Goal: Task Accomplishment & Management: Complete application form

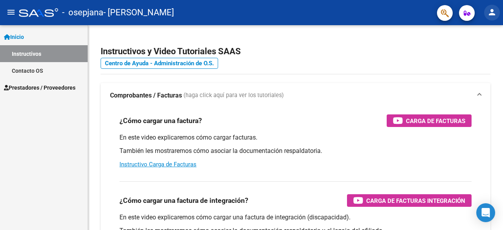
click at [494, 11] on mat-icon "person" at bounding box center [491, 11] width 9 height 9
click at [344, 42] on div at bounding box center [251, 115] width 503 height 230
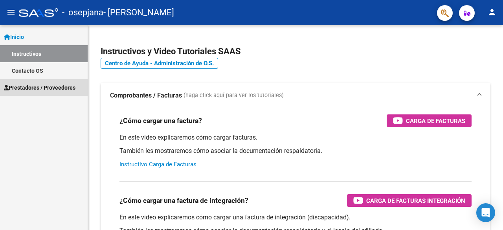
click at [29, 85] on span "Prestadores / Proveedores" at bounding box center [40, 87] width 72 height 9
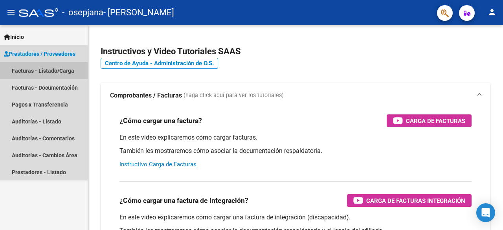
click at [61, 71] on link "Facturas - Listado/Carga" at bounding box center [44, 70] width 88 height 17
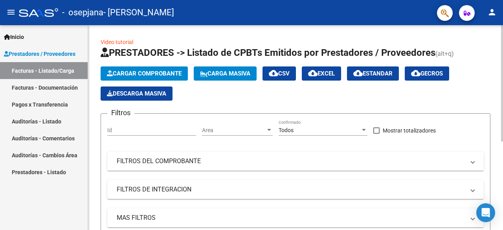
click at [145, 76] on span "Cargar Comprobante" at bounding box center [144, 73] width 75 height 7
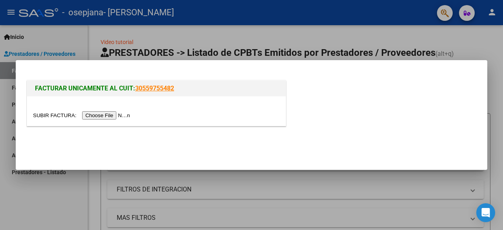
click at [123, 116] on input "file" at bounding box center [82, 115] width 99 height 8
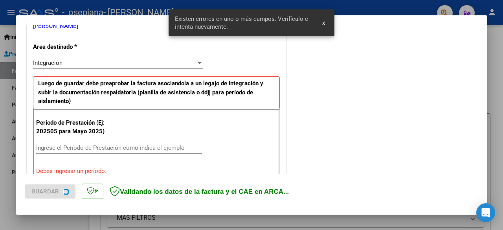
scroll to position [192, 0]
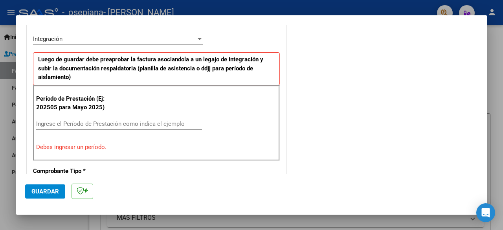
click at [322, 22] on mat-dialog-container "COMPROBANTE VER COMPROBANTE El comprobante fue leído exitosamente. DATOS DEL CO…" at bounding box center [252, 114] width 472 height 199
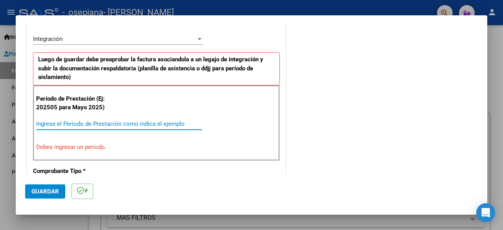
click at [59, 124] on input "Ingrese el Período de Prestación como indica el ejemplo" at bounding box center [119, 123] width 166 height 7
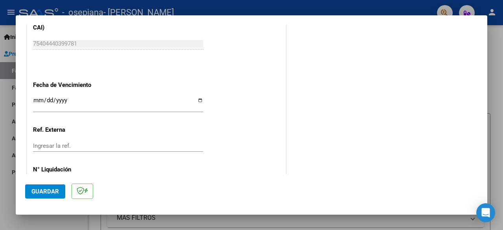
scroll to position [522, 0]
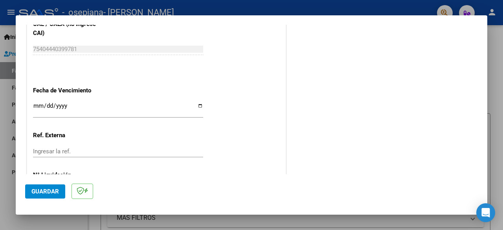
type input "202509"
click at [46, 193] on span "Guardar" at bounding box center [45, 191] width 28 height 7
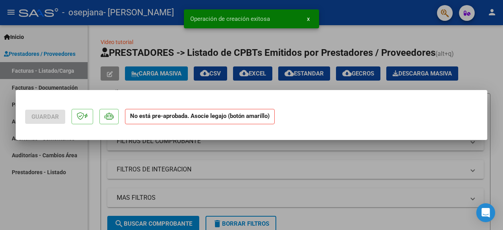
scroll to position [0, 0]
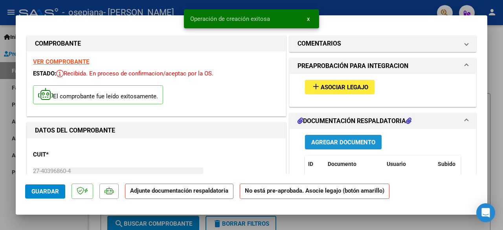
click at [340, 139] on span "Agregar Documento" at bounding box center [343, 142] width 64 height 7
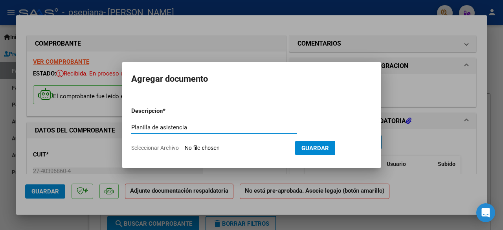
type input "Planilla de asistencia"
click at [233, 150] on input "Seleccionar Archivo" at bounding box center [237, 148] width 104 height 7
type input "C:\fakepath\CamScanner [DATE] 15.04.pdf"
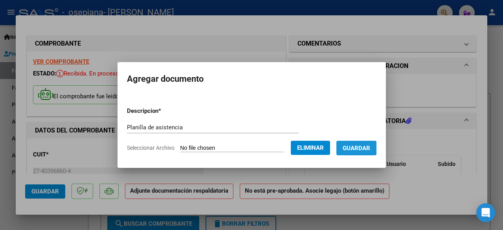
click at [355, 147] on span "Guardar" at bounding box center [357, 148] width 28 height 7
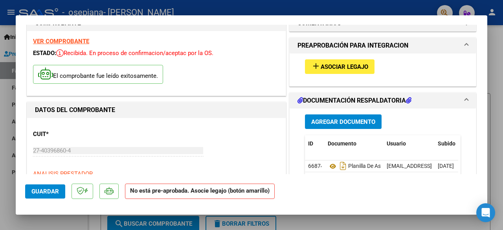
scroll to position [16, 0]
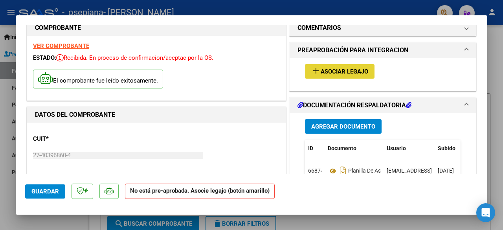
click at [321, 72] on span "Asociar Legajo" at bounding box center [345, 71] width 48 height 7
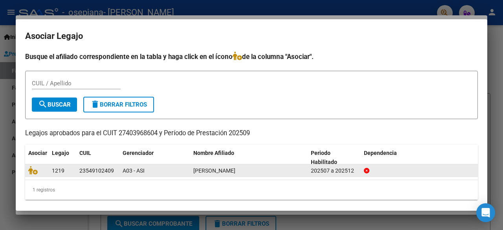
click at [235, 170] on span "[PERSON_NAME]" at bounding box center [214, 170] width 42 height 6
click at [158, 172] on div "A03 - ASI" at bounding box center [155, 170] width 64 height 9
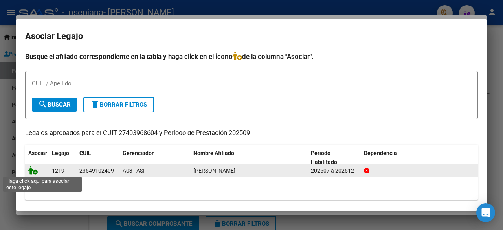
click at [36, 170] on icon at bounding box center [32, 170] width 9 height 9
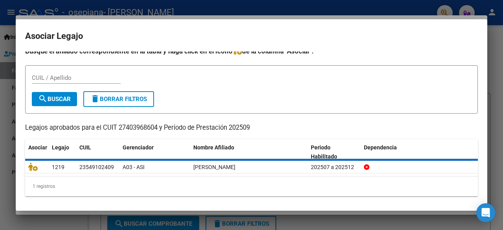
scroll to position [0, 0]
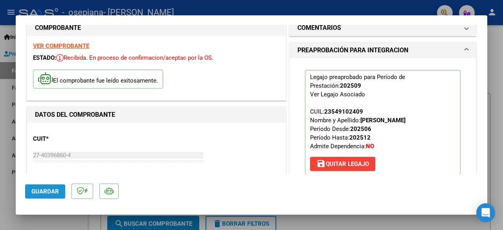
click at [53, 190] on span "Guardar" at bounding box center [45, 191] width 28 height 7
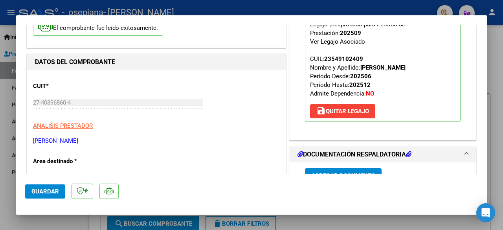
scroll to position [79, 0]
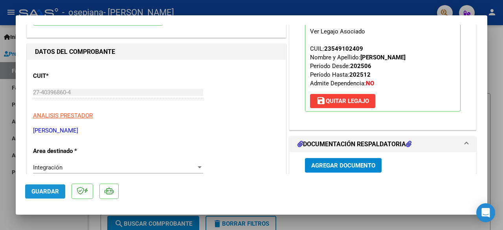
click at [40, 189] on span "Guardar" at bounding box center [45, 191] width 28 height 7
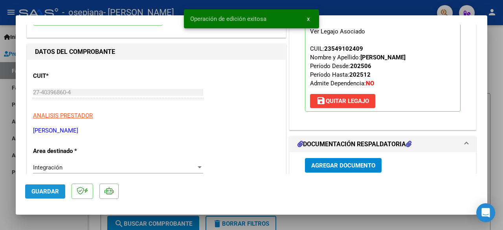
click at [40, 189] on span "Guardar" at bounding box center [45, 191] width 28 height 7
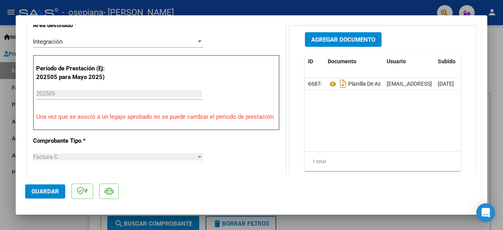
scroll to position [220, 0]
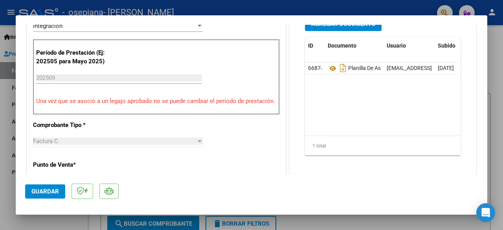
click at [503, 162] on div at bounding box center [251, 115] width 503 height 230
type input "$ 0,00"
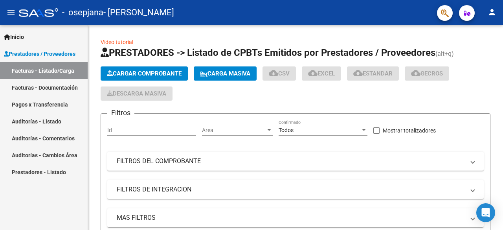
scroll to position [157, 0]
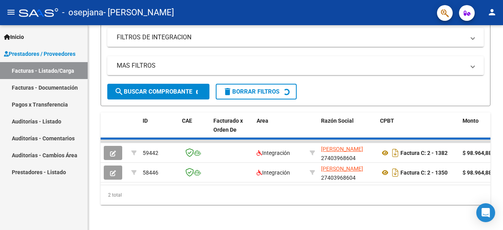
click at [503, 162] on div at bounding box center [502, 127] width 2 height 205
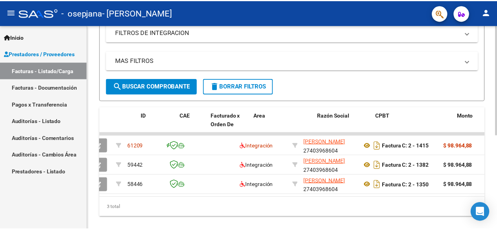
scroll to position [0, 0]
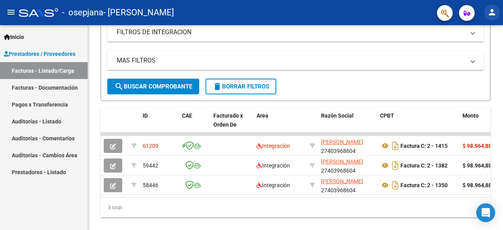
click at [488, 12] on mat-icon "person" at bounding box center [491, 11] width 9 height 9
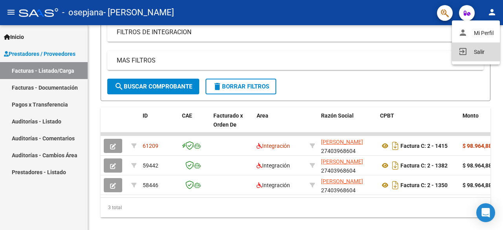
click at [476, 50] on button "exit_to_app Salir" at bounding box center [476, 51] width 48 height 19
